Goal: Transaction & Acquisition: Obtain resource

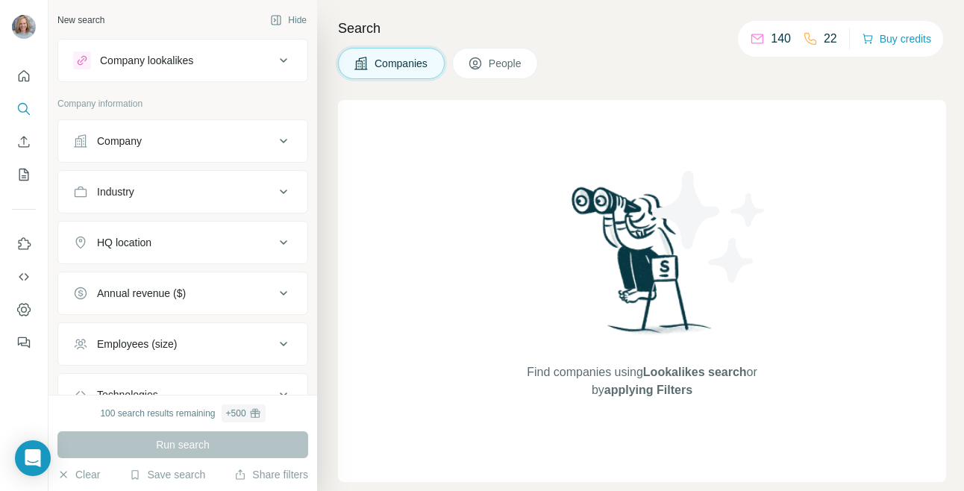
click at [274, 63] on icon at bounding box center [283, 60] width 18 height 18
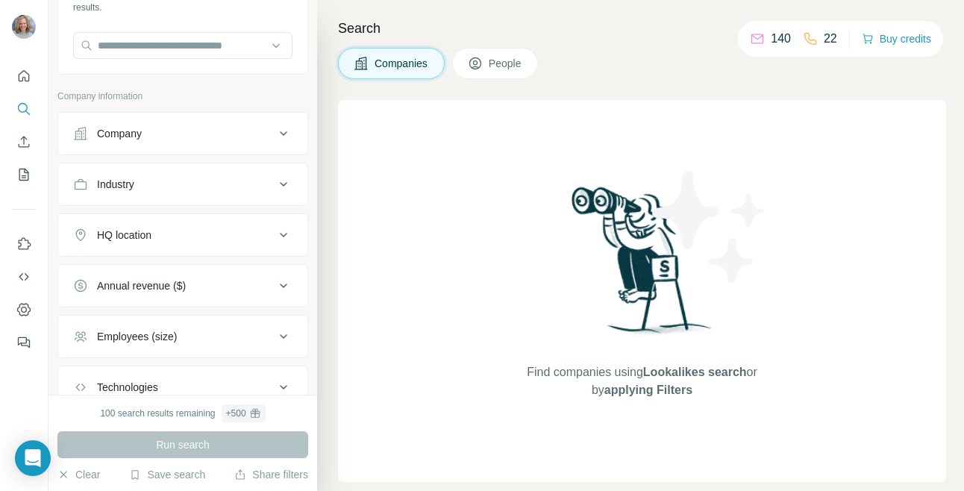
scroll to position [10, 0]
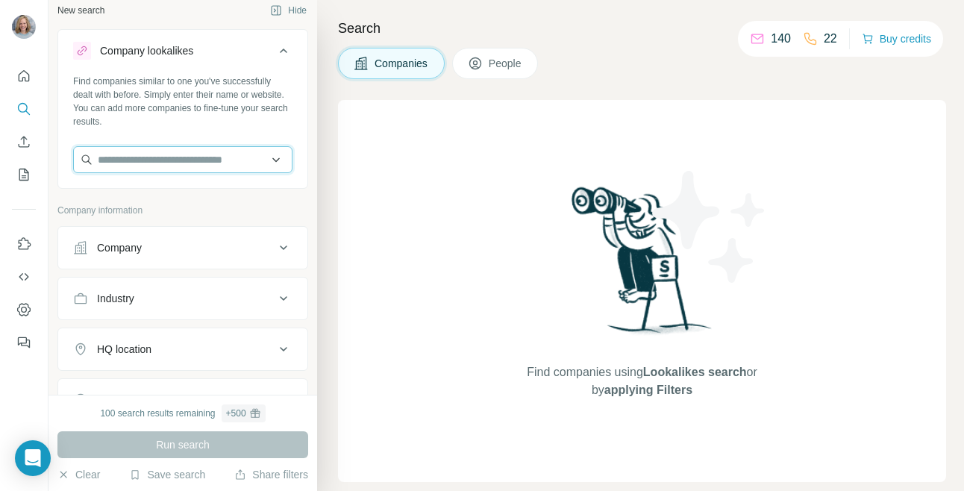
click at [246, 156] on input "text" at bounding box center [182, 159] width 219 height 27
click at [263, 253] on div "Company" at bounding box center [173, 247] width 201 height 15
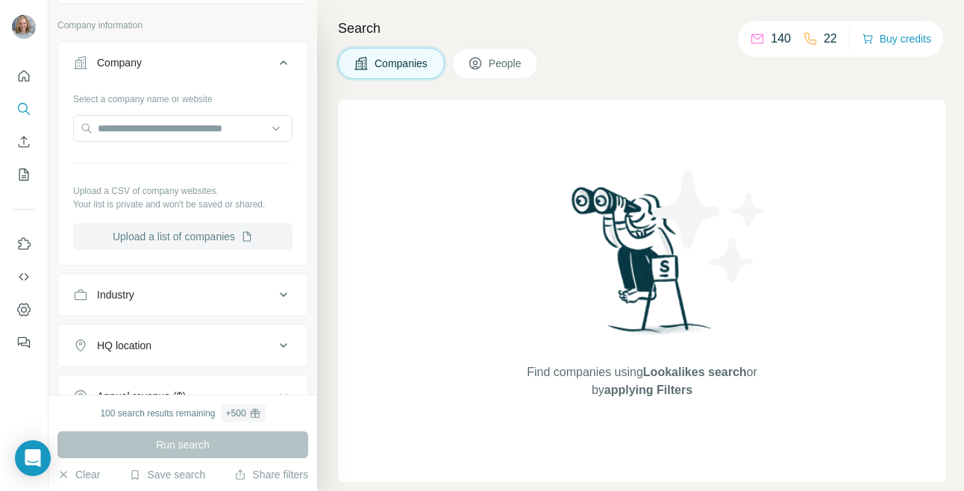
scroll to position [217, 0]
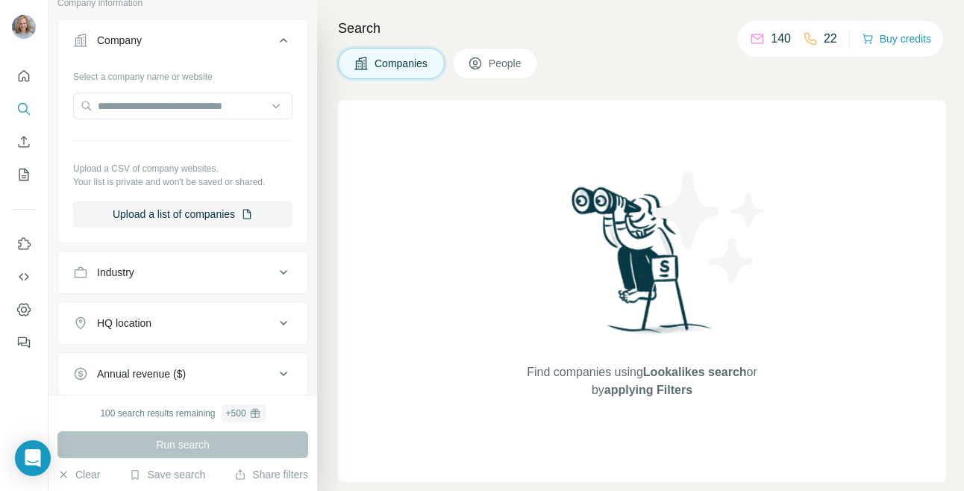
click at [280, 272] on icon at bounding box center [283, 272] width 7 height 4
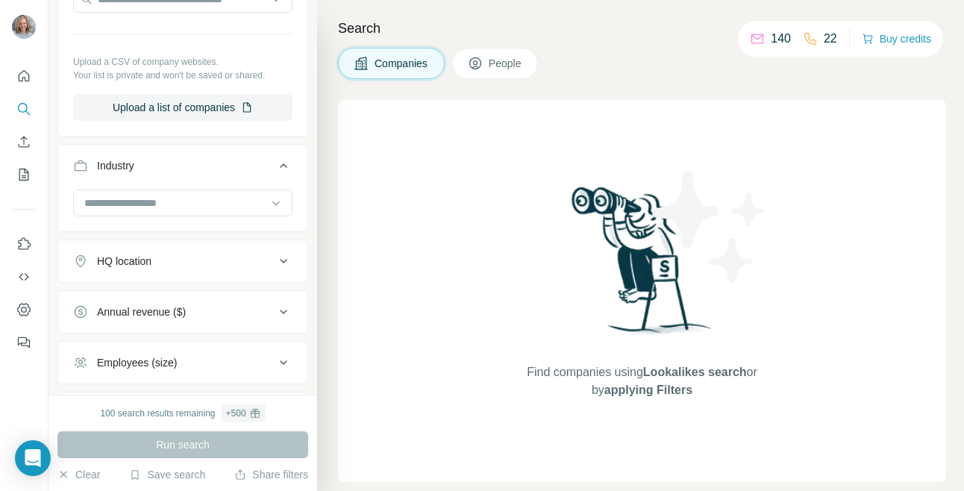
scroll to position [327, 0]
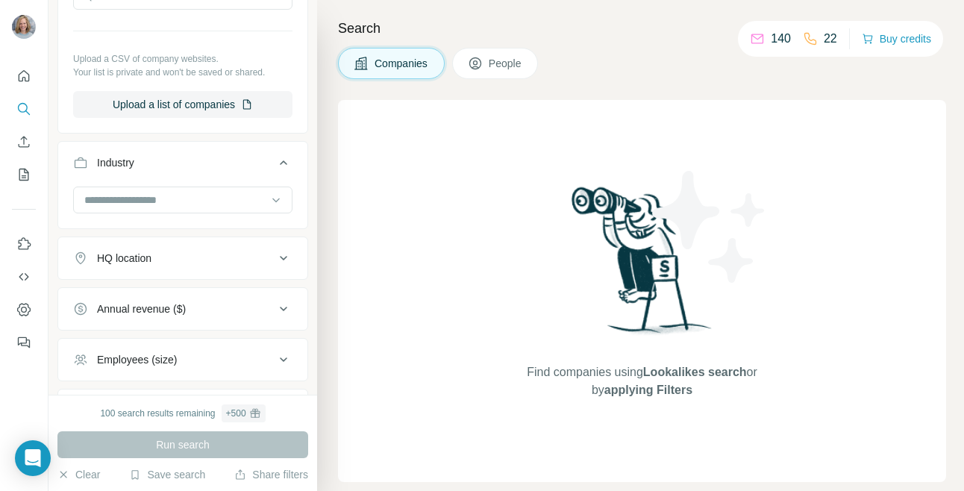
click at [274, 263] on icon at bounding box center [283, 258] width 18 height 18
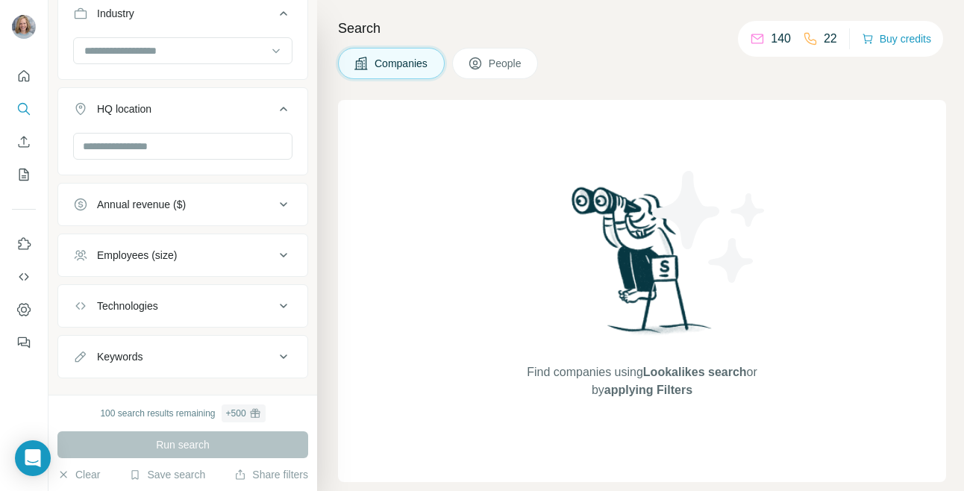
scroll to position [501, 0]
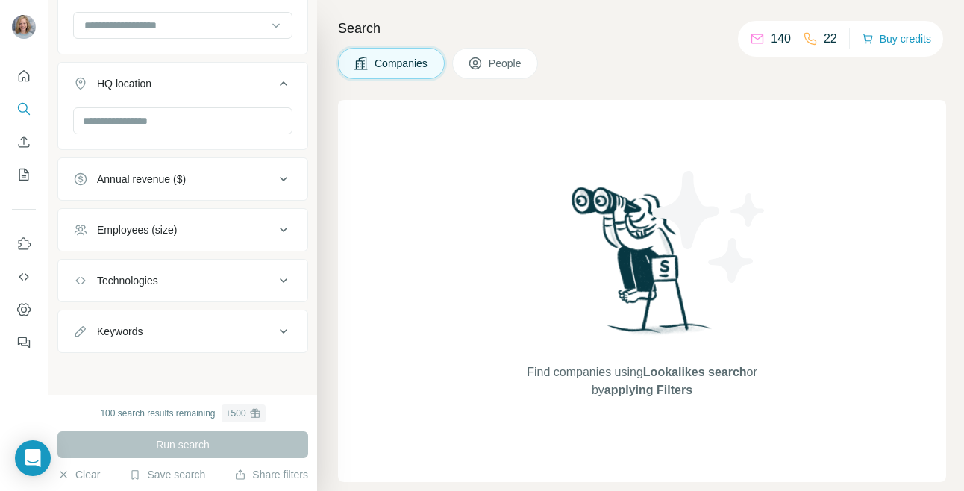
click at [274, 333] on icon at bounding box center [283, 331] width 18 height 18
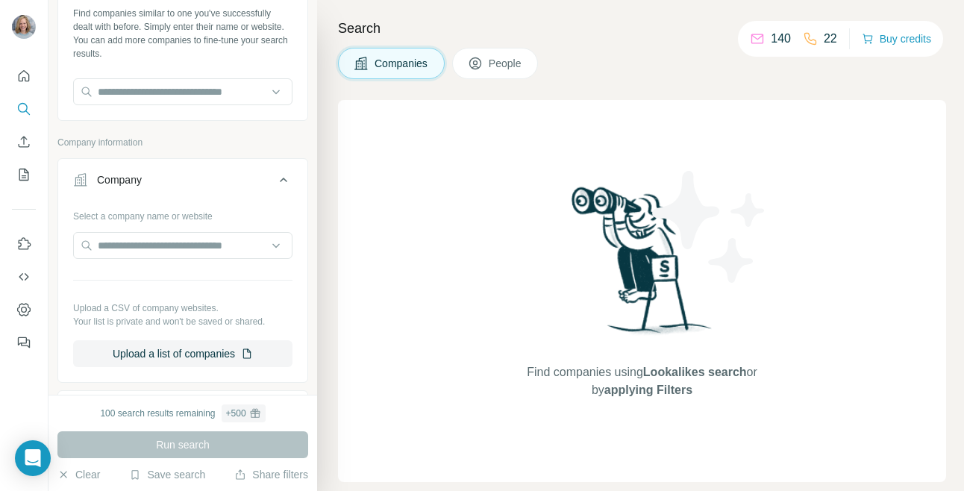
scroll to position [105, 0]
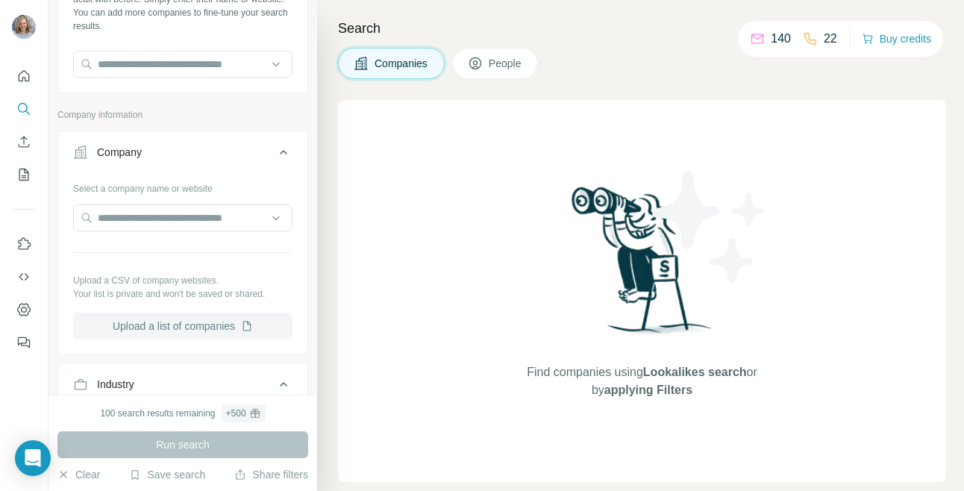
click at [226, 327] on button "Upload a list of companies" at bounding box center [182, 326] width 219 height 27
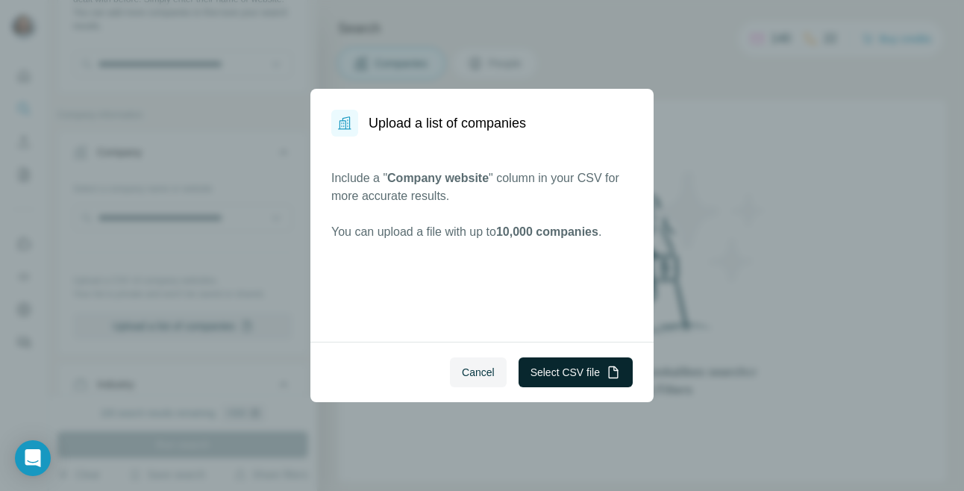
click at [576, 372] on button "Select CSV file" at bounding box center [575, 372] width 114 height 30
click at [583, 372] on button "Select CSV file" at bounding box center [575, 372] width 114 height 30
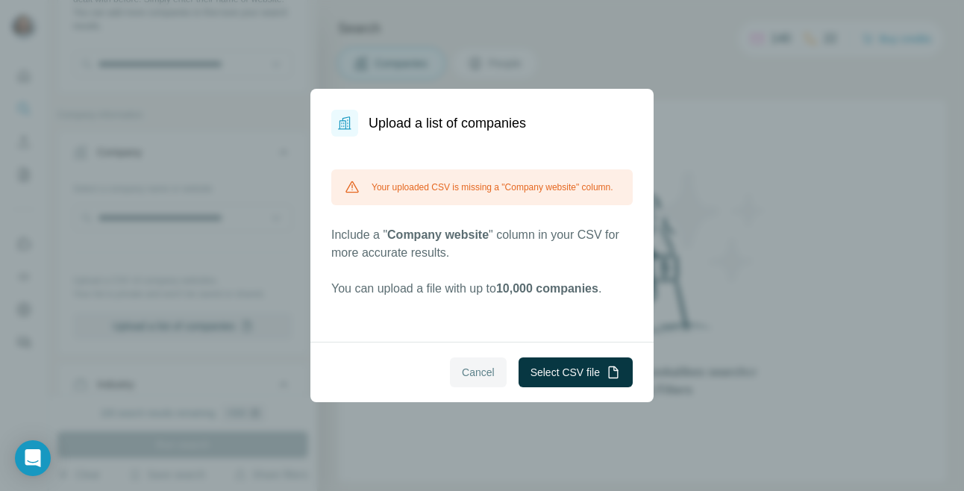
click at [486, 371] on span "Cancel" at bounding box center [478, 372] width 33 height 15
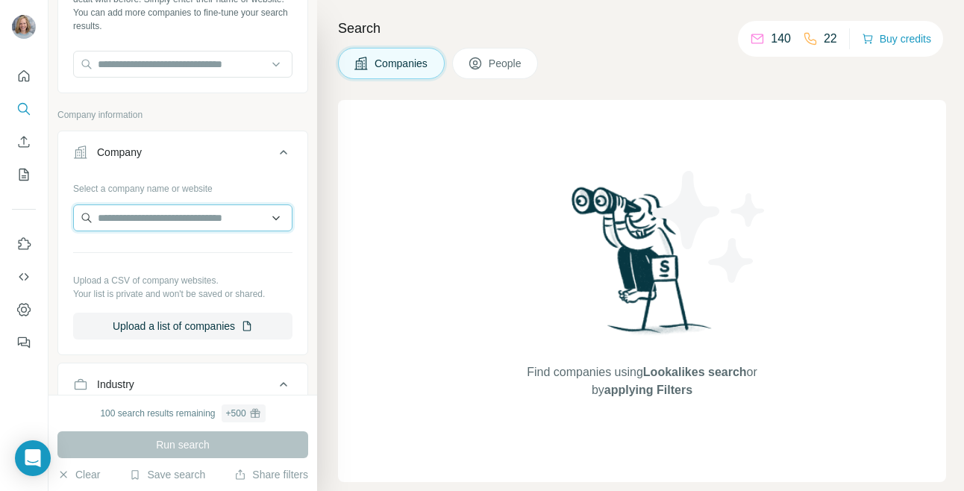
click at [203, 222] on input "text" at bounding box center [182, 217] width 219 height 27
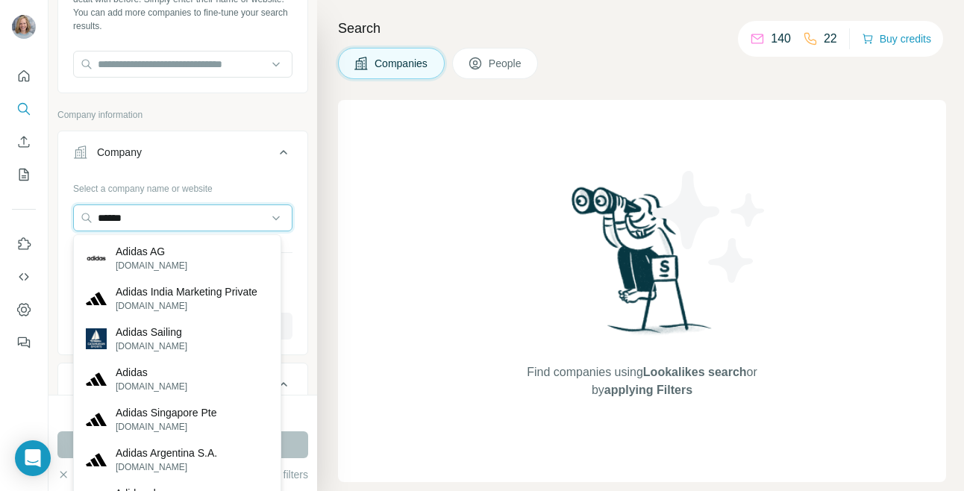
type input "******"
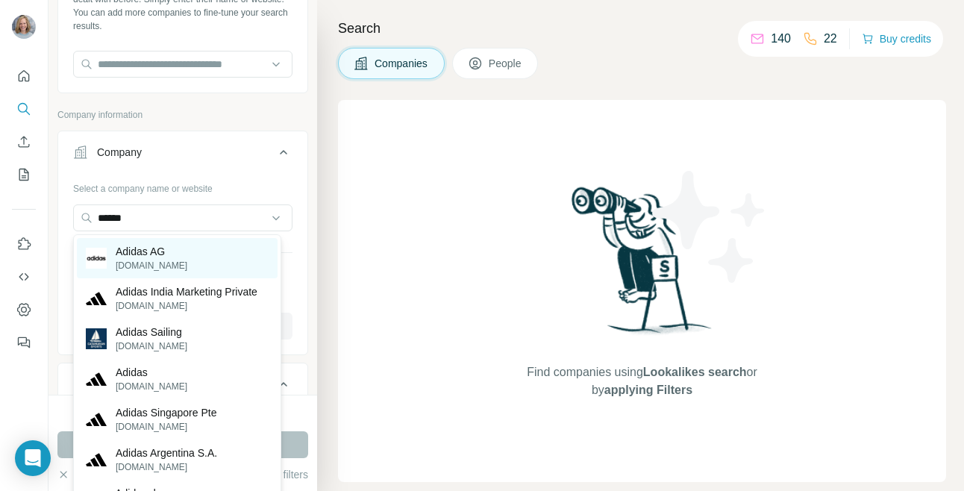
click at [210, 251] on div "Adidas AG [DOMAIN_NAME]" at bounding box center [177, 258] width 201 height 40
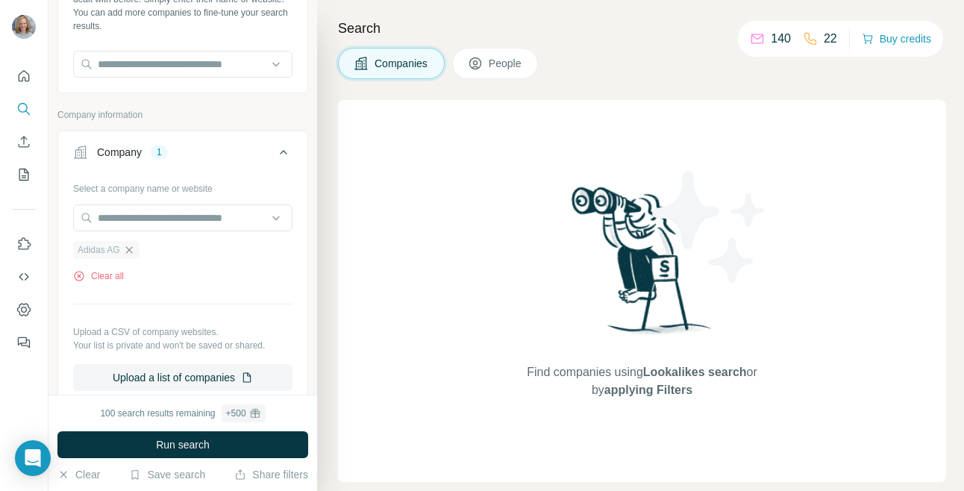
click at [128, 255] on icon "button" at bounding box center [129, 250] width 12 height 12
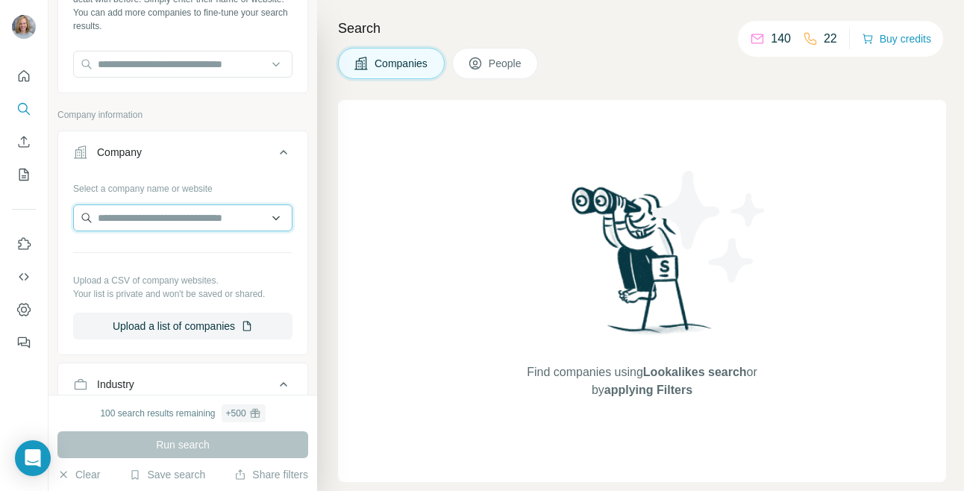
click at [139, 226] on input "text" at bounding box center [182, 217] width 219 height 27
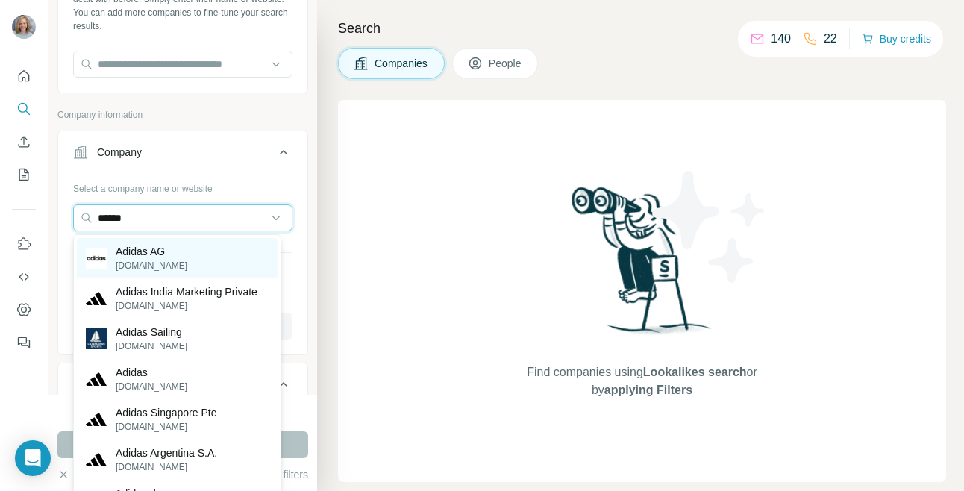
type input "******"
drag, startPoint x: 134, startPoint y: 242, endPoint x: 150, endPoint y: 265, distance: 27.9
click at [150, 265] on p "[DOMAIN_NAME]" at bounding box center [152, 265] width 72 height 13
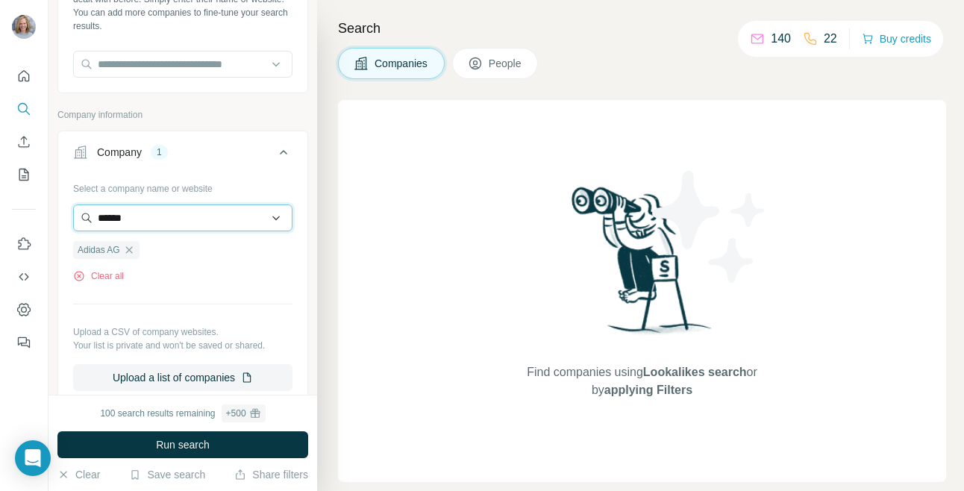
click at [267, 225] on input "******" at bounding box center [182, 217] width 219 height 27
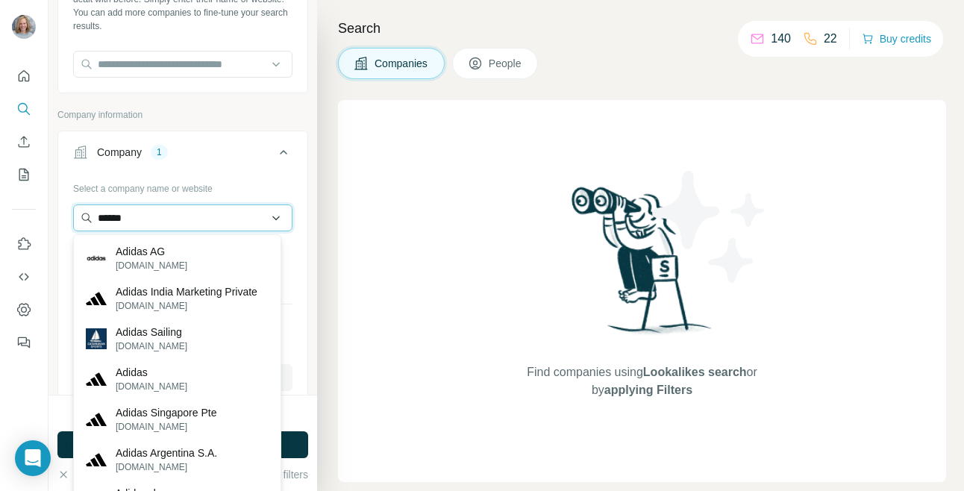
click at [175, 221] on input "******" at bounding box center [182, 217] width 219 height 27
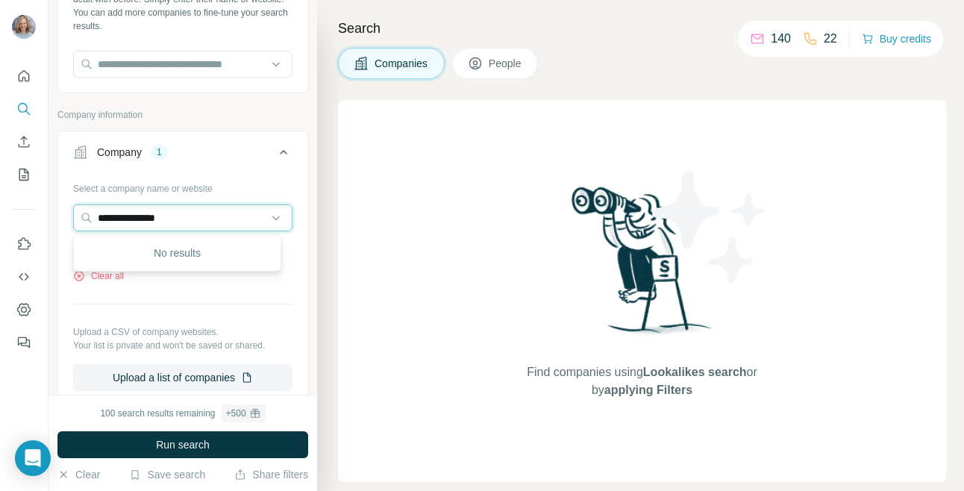
drag, startPoint x: 197, startPoint y: 218, endPoint x: 59, endPoint y: 217, distance: 138.0
click at [59, 217] on div "**********" at bounding box center [182, 289] width 249 height 227
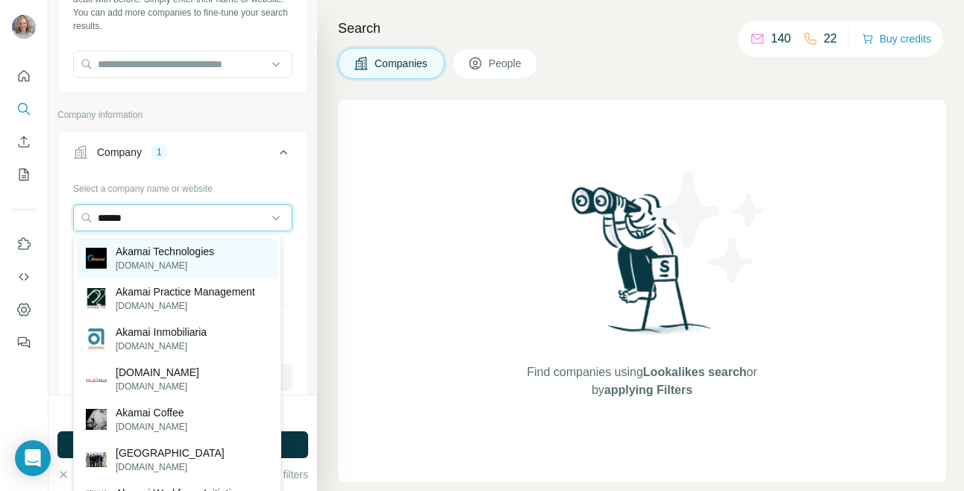
type input "******"
click at [140, 269] on p "[DOMAIN_NAME]" at bounding box center [165, 265] width 98 height 13
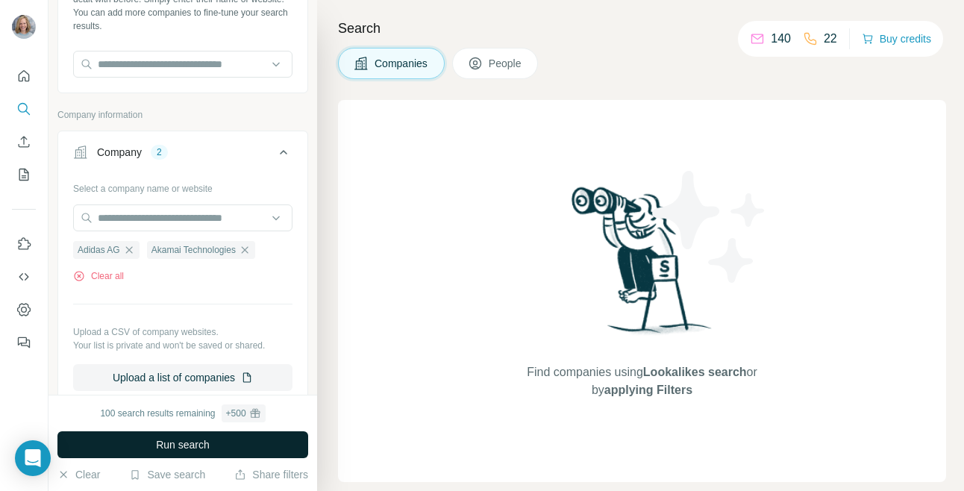
click at [252, 436] on button "Run search" at bounding box center [182, 444] width 251 height 27
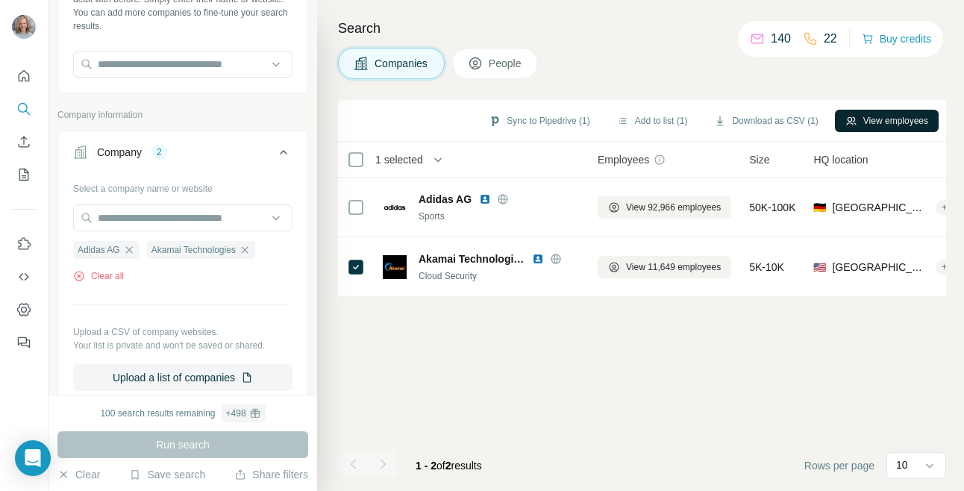
click at [911, 119] on button "View employees" at bounding box center [887, 121] width 104 height 22
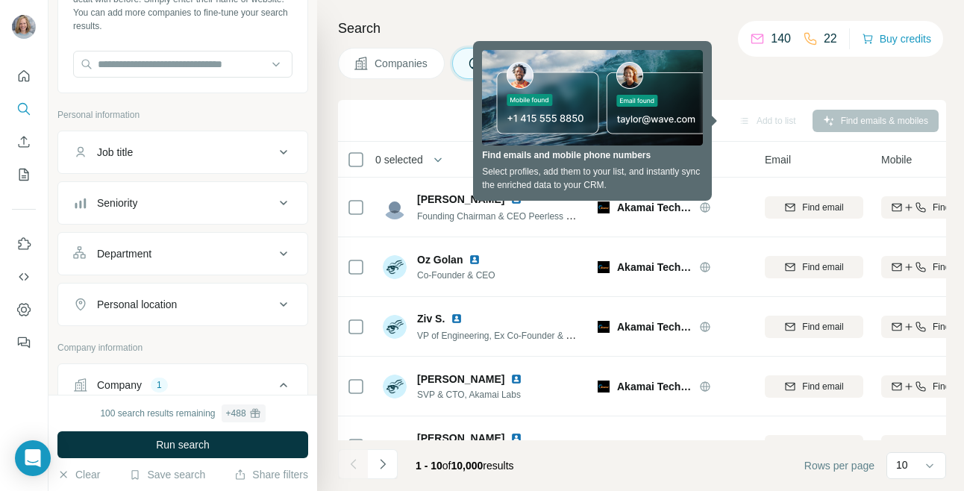
click at [405, 108] on div "Sync to Pipedrive Add to list Find emails & mobiles" at bounding box center [641, 120] width 593 height 26
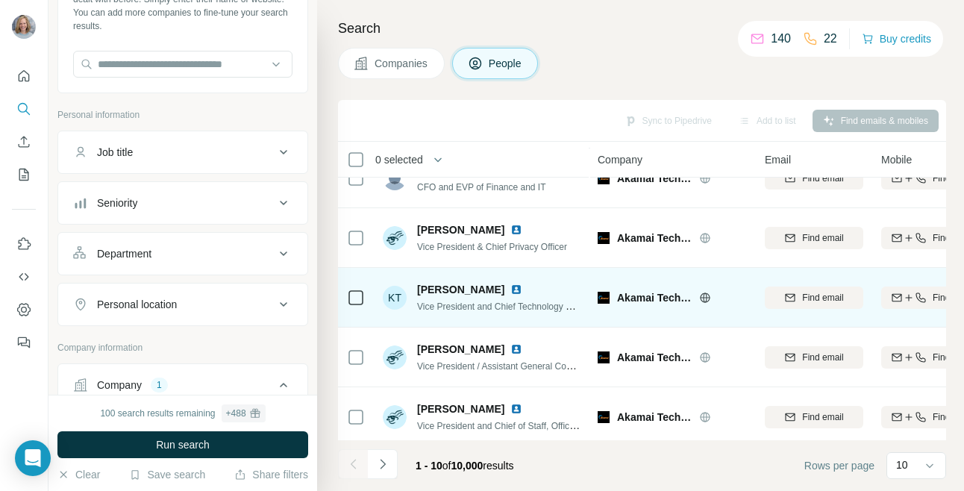
scroll to position [342, 0]
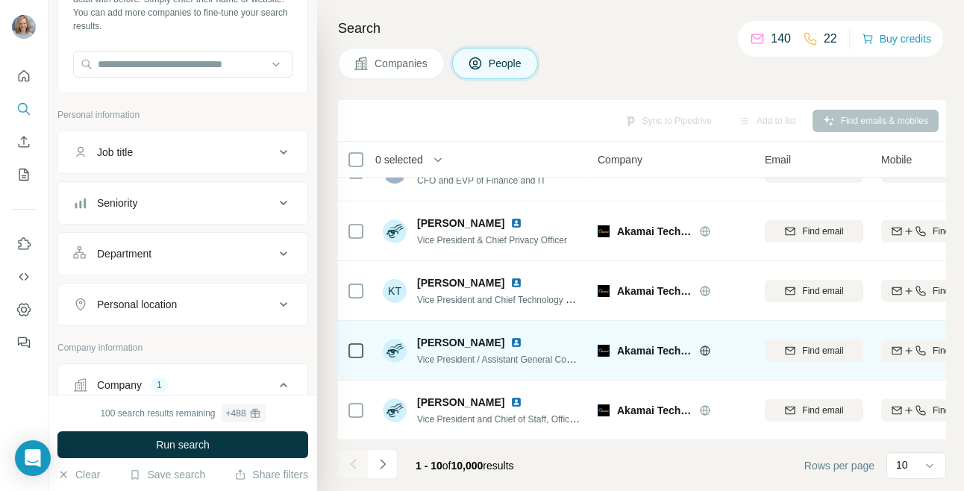
click at [468, 335] on span "[PERSON_NAME]" at bounding box center [460, 342] width 87 height 15
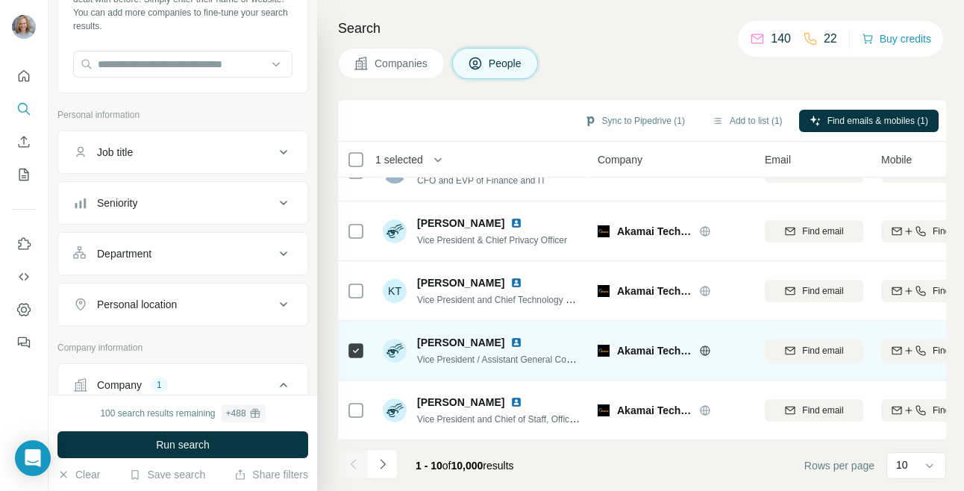
click at [439, 337] on span "[PERSON_NAME]" at bounding box center [460, 342] width 87 height 15
click at [390, 345] on img at bounding box center [395, 351] width 24 height 24
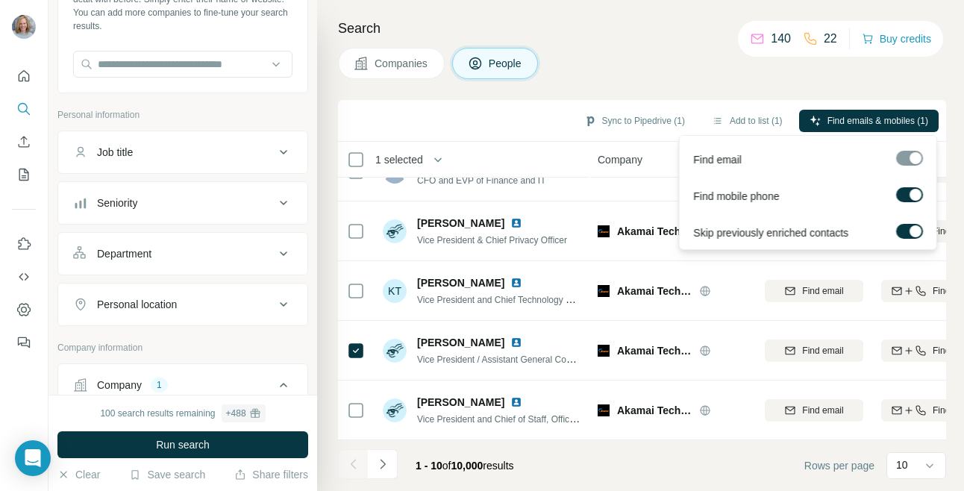
click at [904, 193] on label at bounding box center [909, 194] width 27 height 15
click at [927, 125] on span "Find emails (1)" at bounding box center [898, 120] width 59 height 13
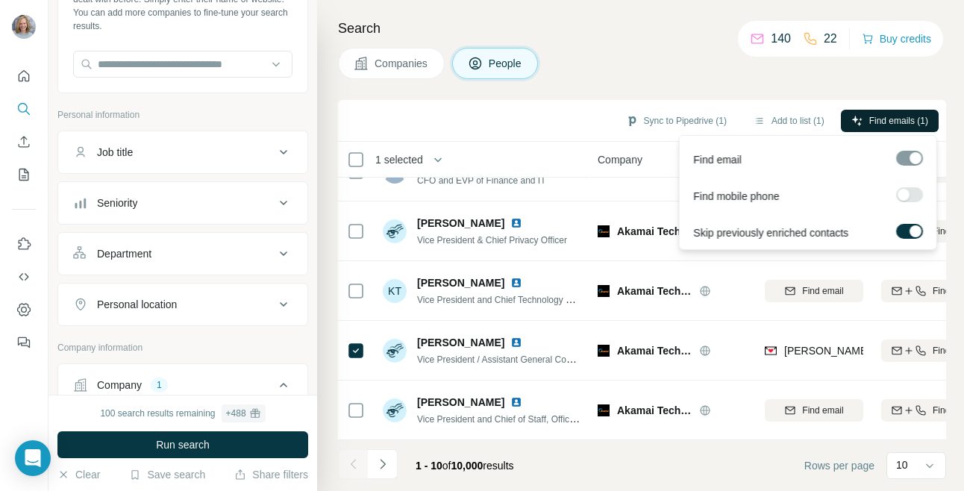
click at [897, 112] on button "Find emails (1)" at bounding box center [890, 121] width 98 height 22
